Goal: Check status

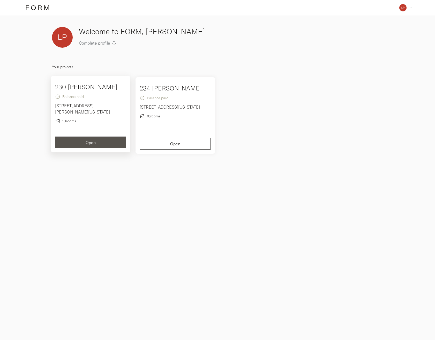
click at [93, 134] on div "230 [PERSON_NAME] Balance paid [STREET_ADDRESS][PERSON_NAME][US_STATE] 10 rooms" at bounding box center [90, 108] width 71 height 53
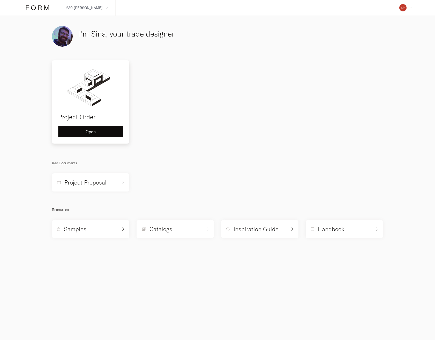
click at [92, 128] on button "Open" at bounding box center [90, 132] width 65 height 12
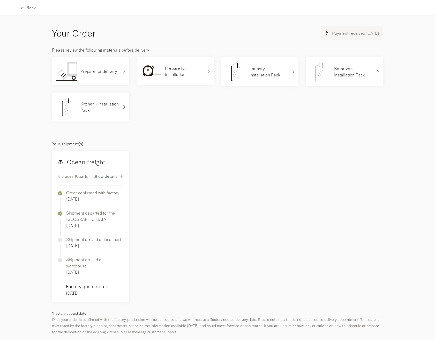
scroll to position [161, 0]
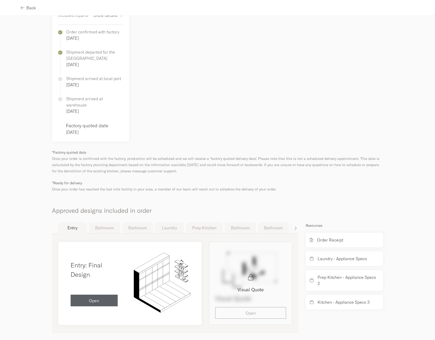
click at [156, 222] on button "Laundry" at bounding box center [169, 227] width 29 height 11
click at [238, 222] on button "Bathroom" at bounding box center [240, 227] width 31 height 11
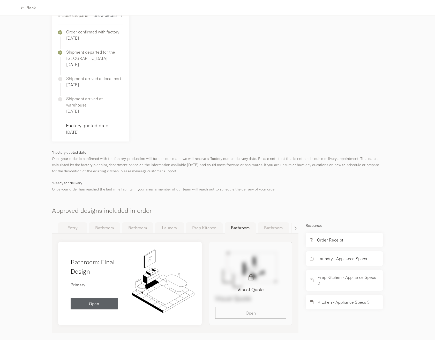
click at [291, 222] on button "Kitchen" at bounding box center [305, 227] width 29 height 11
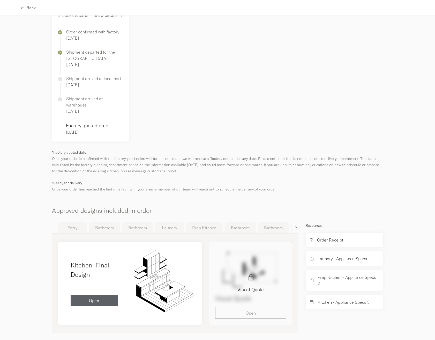
click at [292, 226] on div "button" at bounding box center [295, 228] width 6 height 4
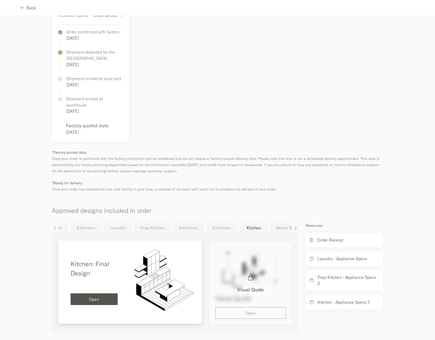
click at [98, 293] on button "Open" at bounding box center [94, 299] width 47 height 12
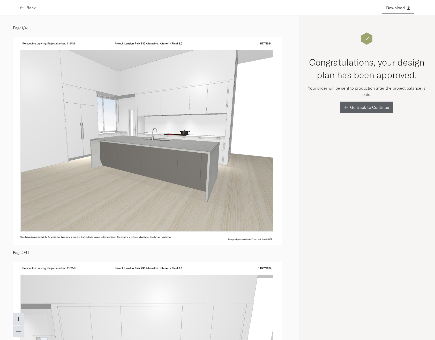
click at [28, 9] on span "Back" at bounding box center [31, 8] width 10 height 4
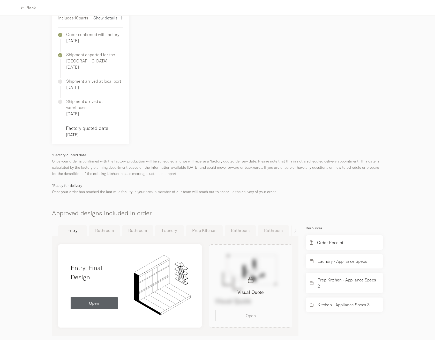
scroll to position [161, 0]
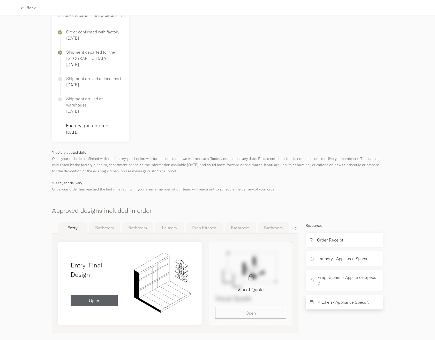
click at [327, 299] on p "Kitchen - Appliance Specs 3" at bounding box center [344, 302] width 52 height 6
